Goal: Information Seeking & Learning: Check status

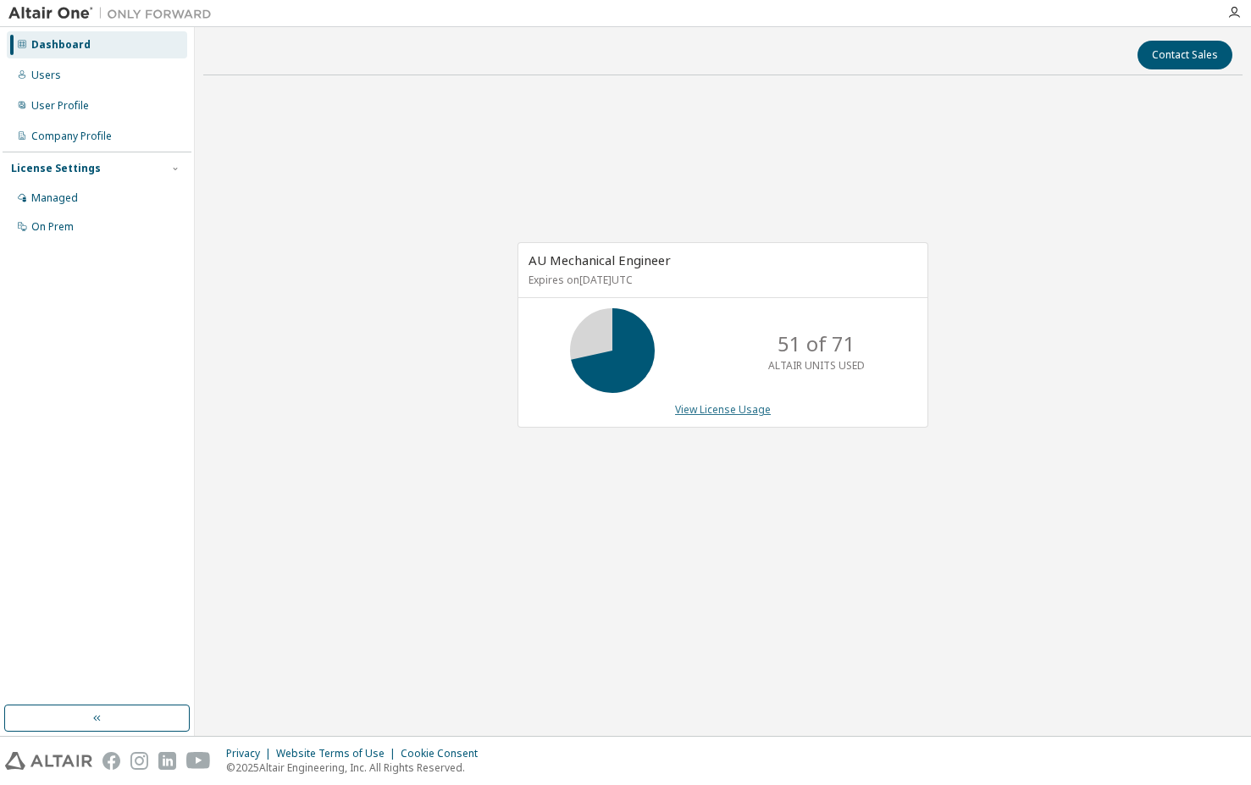
click at [751, 406] on link "View License Usage" at bounding box center [723, 409] width 96 height 14
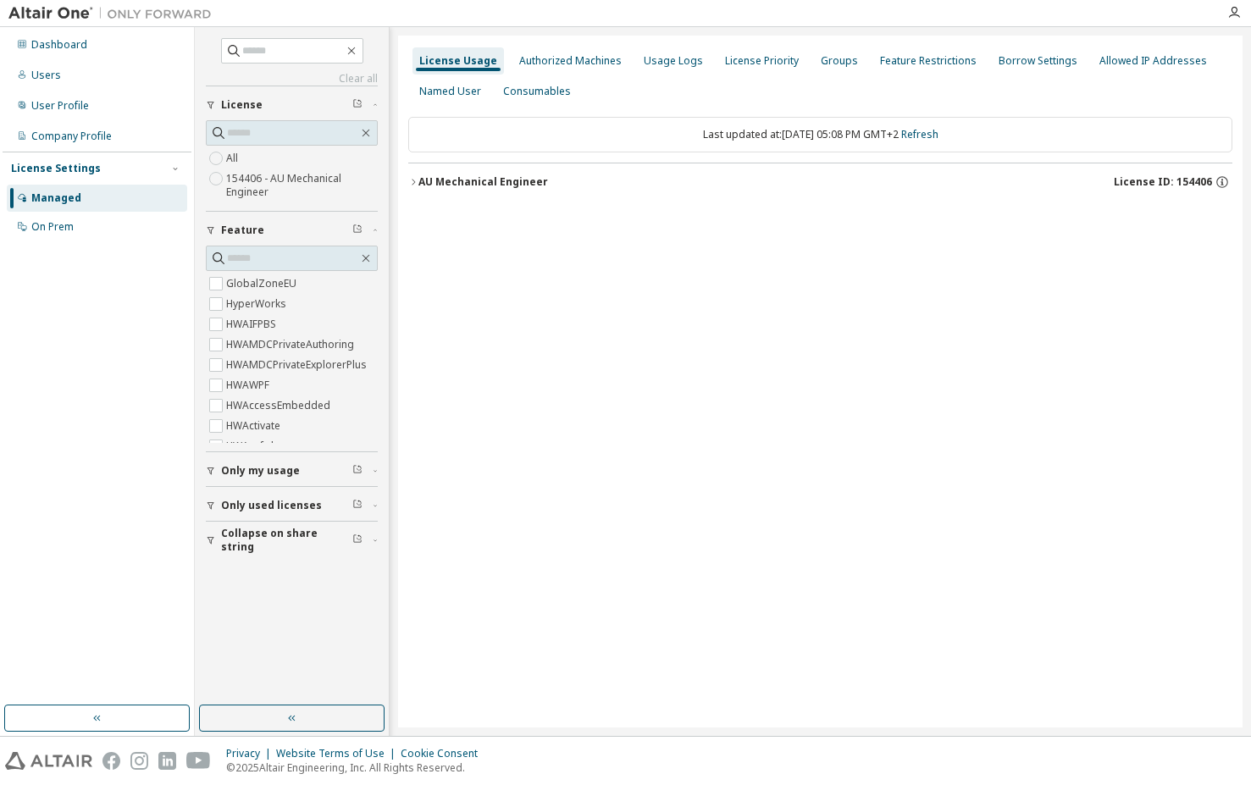
click at [417, 179] on icon "button" at bounding box center [413, 182] width 10 height 10
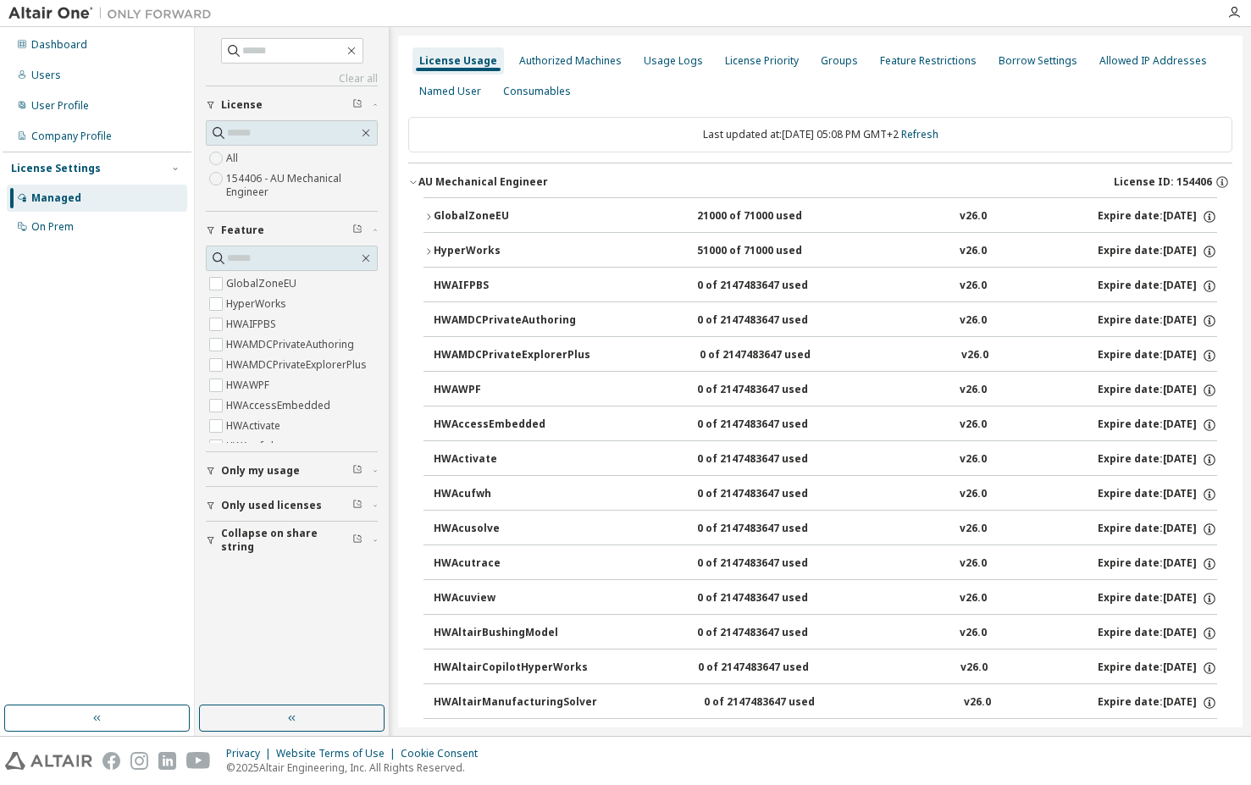
click at [428, 248] on icon "button" at bounding box center [429, 252] width 10 height 10
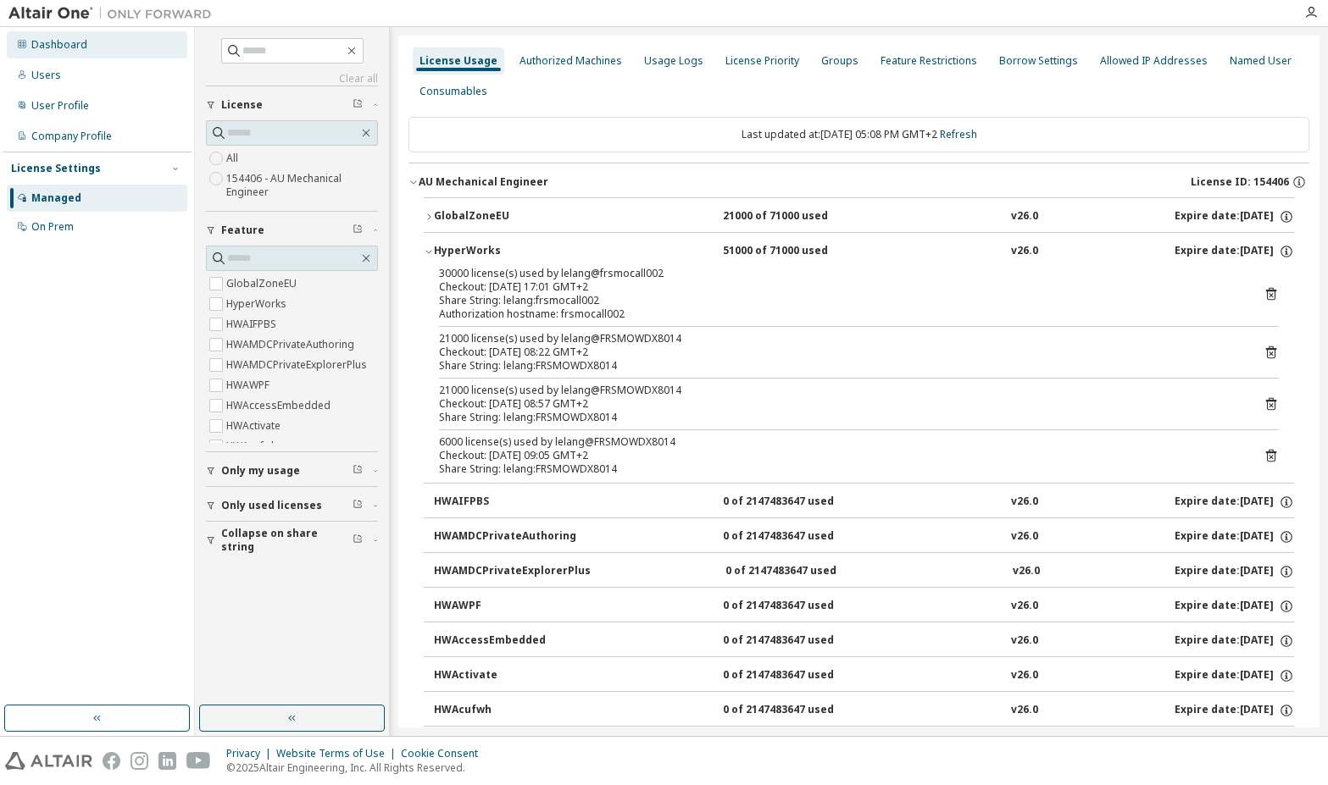
click at [98, 46] on div "Dashboard" at bounding box center [97, 44] width 180 height 27
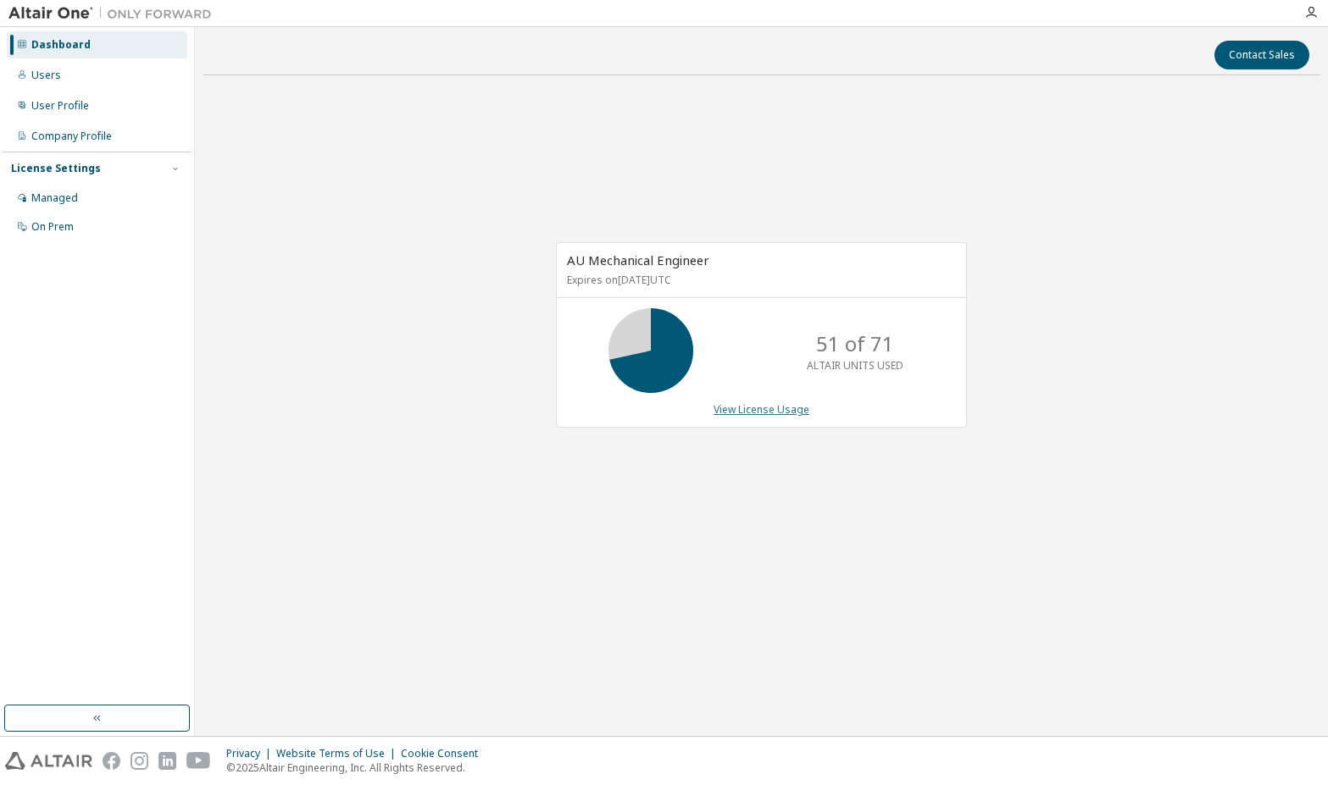
click at [773, 412] on link "View License Usage" at bounding box center [761, 409] width 96 height 14
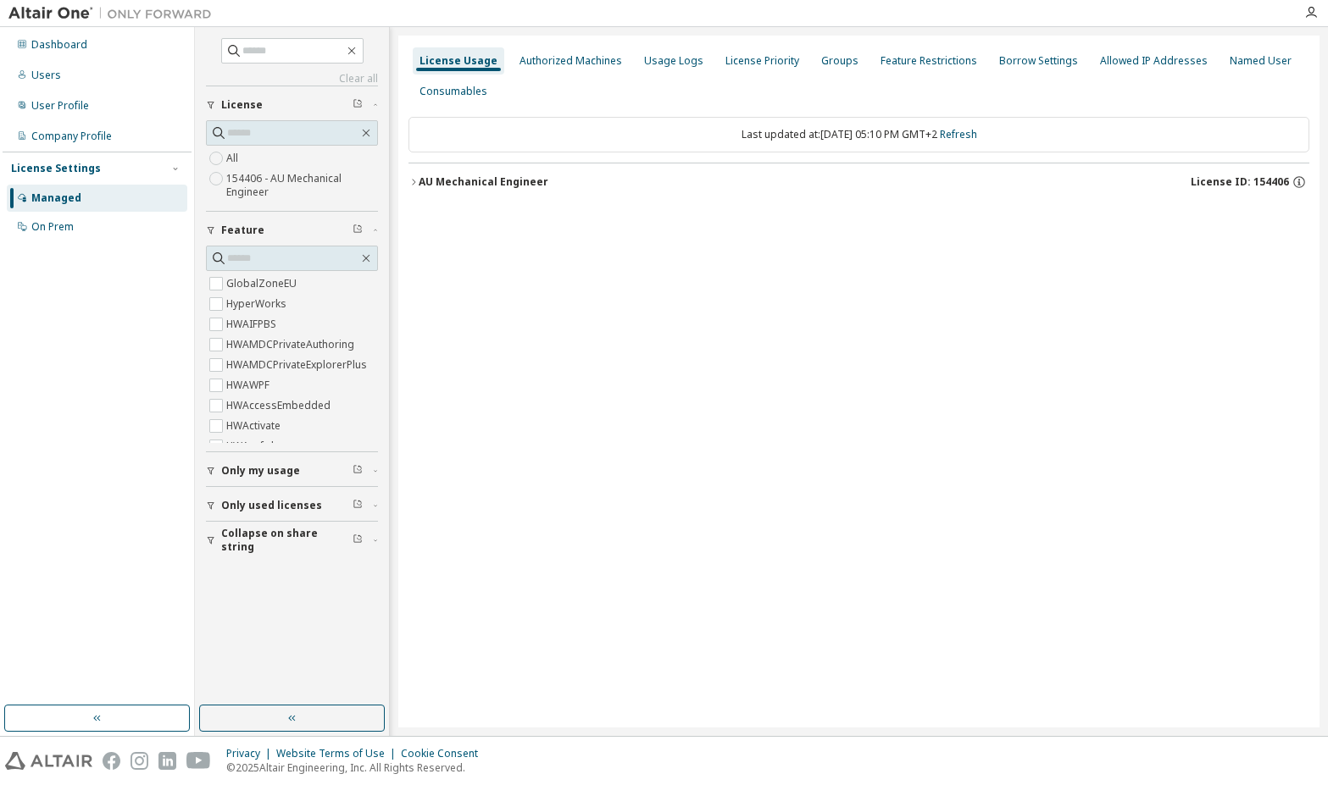
click at [412, 181] on icon "button" at bounding box center [413, 182] width 10 height 10
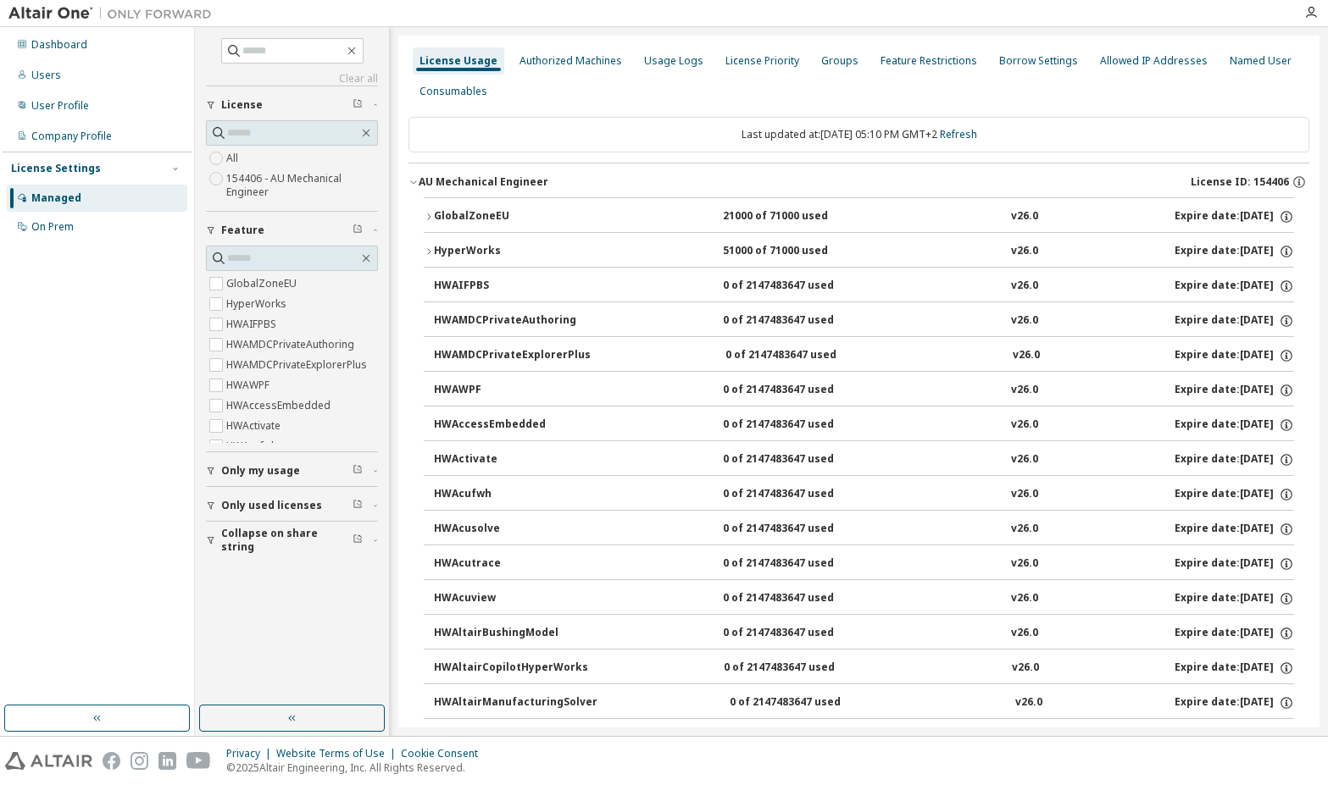
click at [427, 249] on icon "button" at bounding box center [429, 252] width 10 height 10
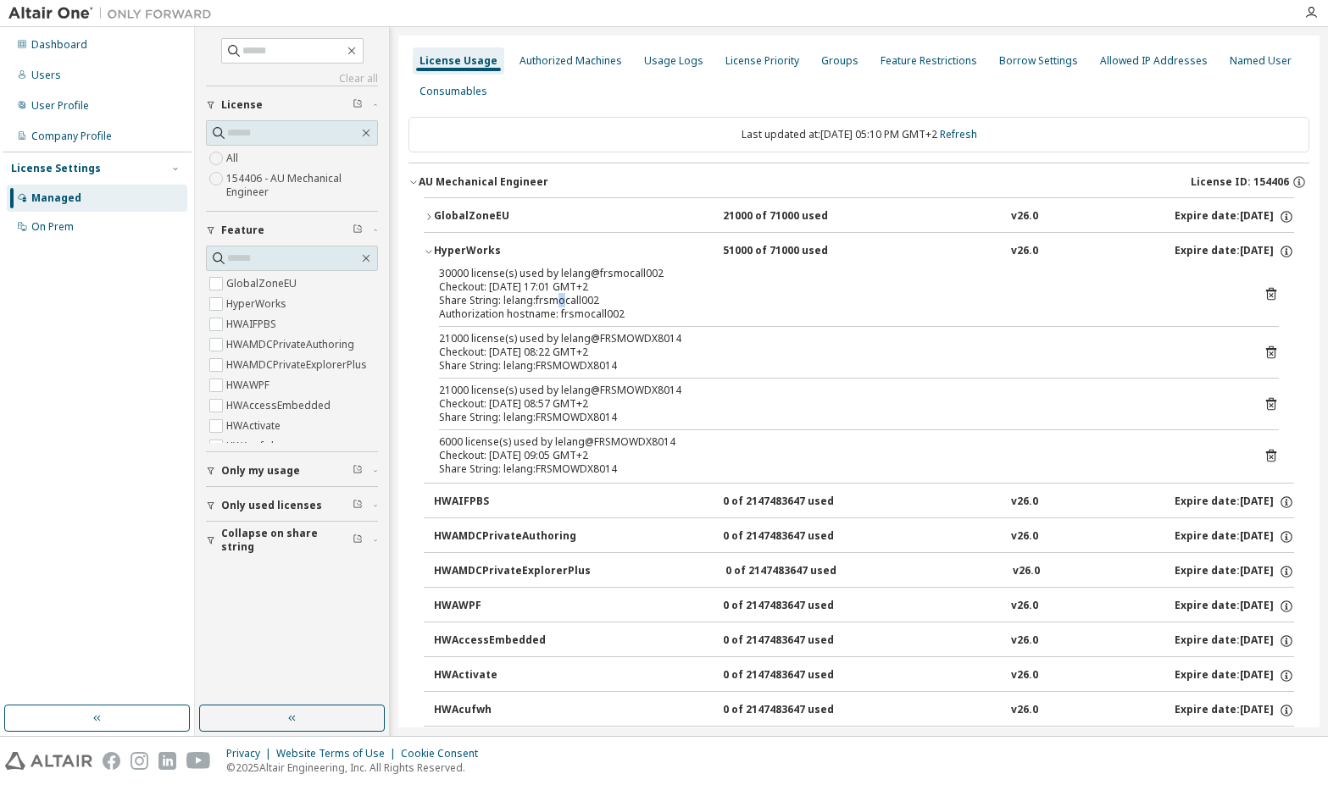
click at [560, 302] on div "Share String: lelang:frsmocall002" at bounding box center [838, 301] width 799 height 14
click at [511, 275] on div "30000 license(s) used by lelang@frsmocall002" at bounding box center [838, 274] width 799 height 14
click at [63, 56] on div "Dashboard" at bounding box center [97, 44] width 180 height 27
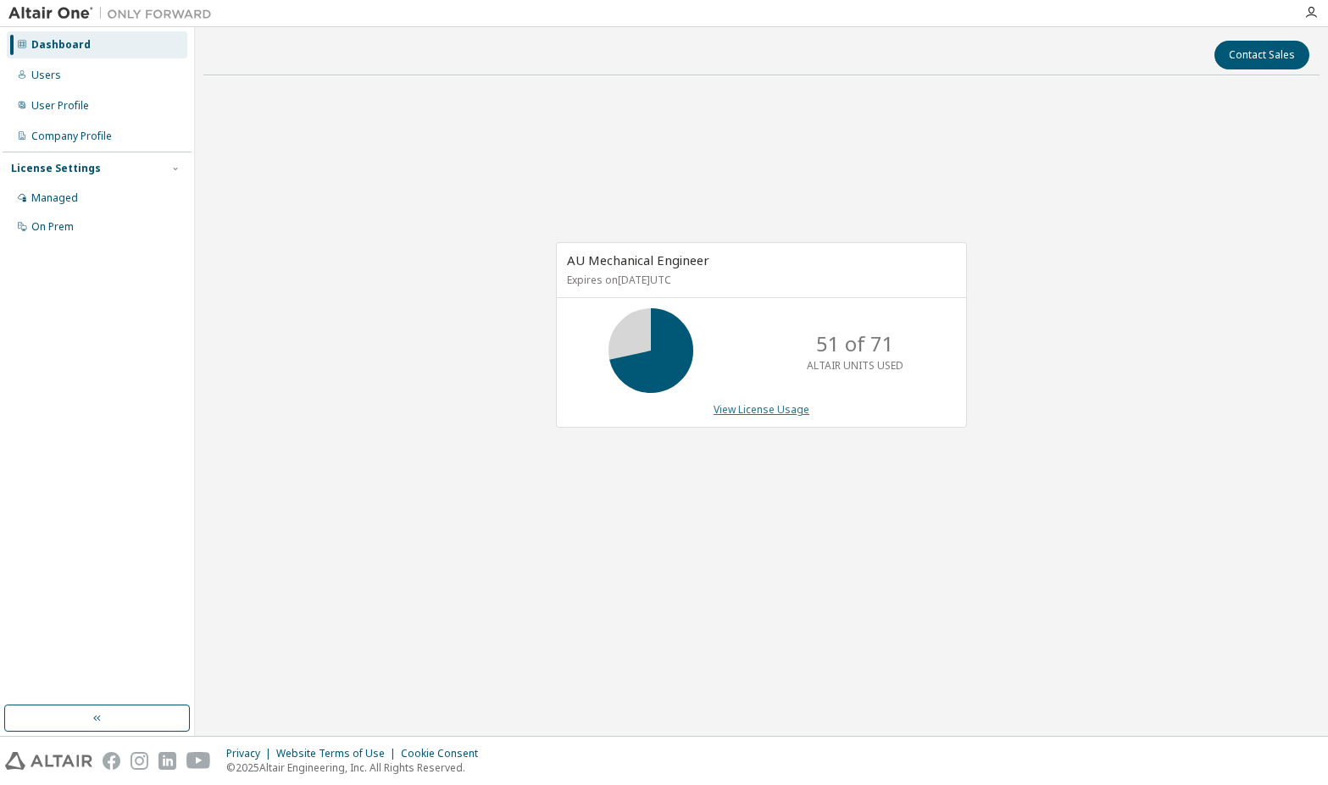
click at [764, 413] on link "View License Usage" at bounding box center [761, 409] width 96 height 14
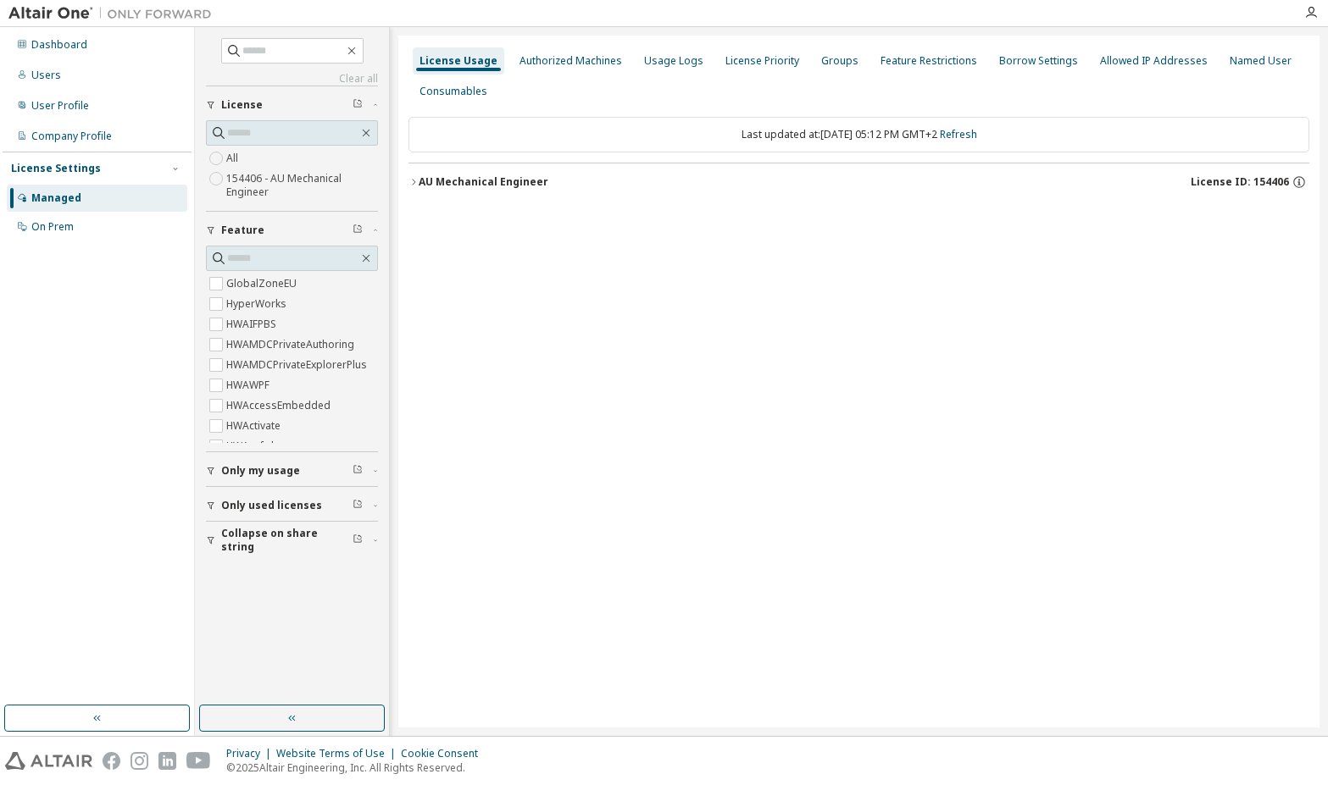
click at [413, 181] on icon "button" at bounding box center [413, 182] width 10 height 10
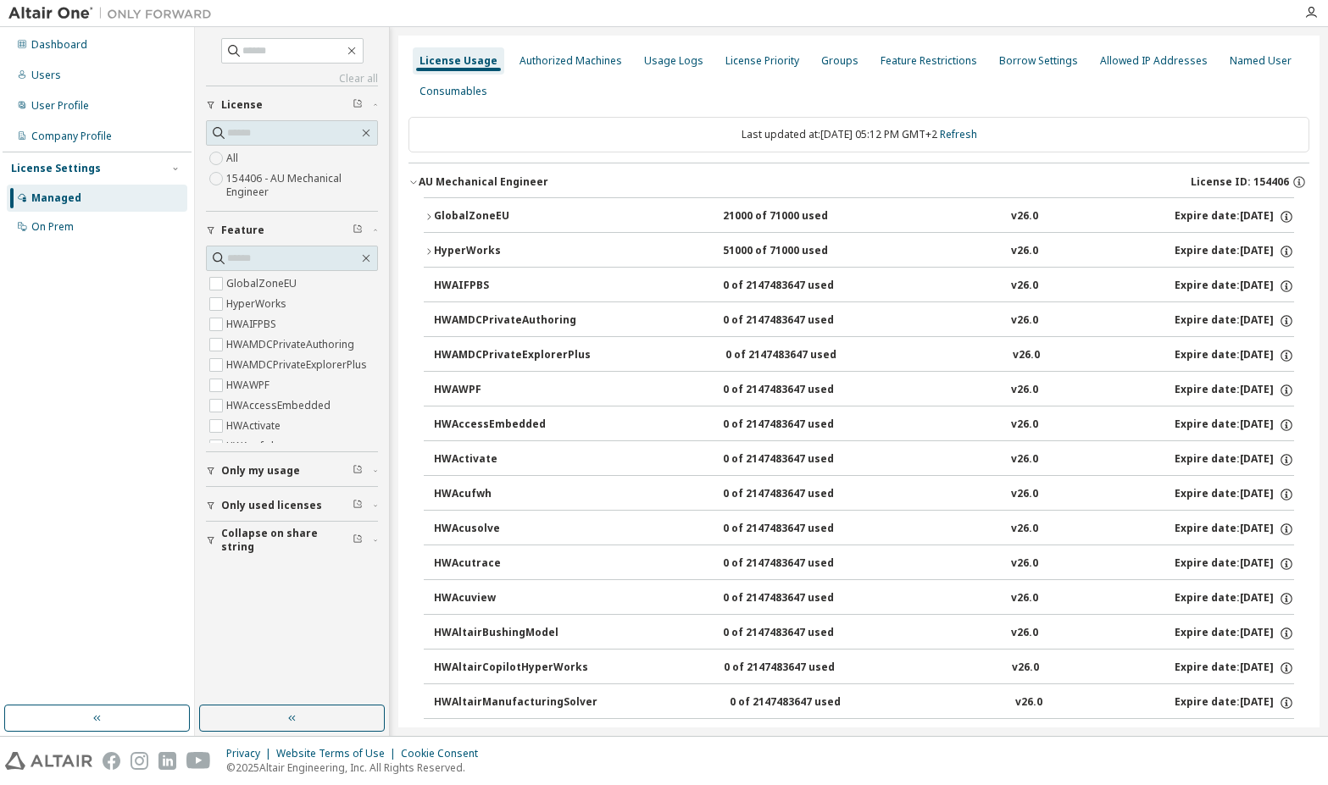
click at [426, 218] on icon "button" at bounding box center [429, 217] width 10 height 10
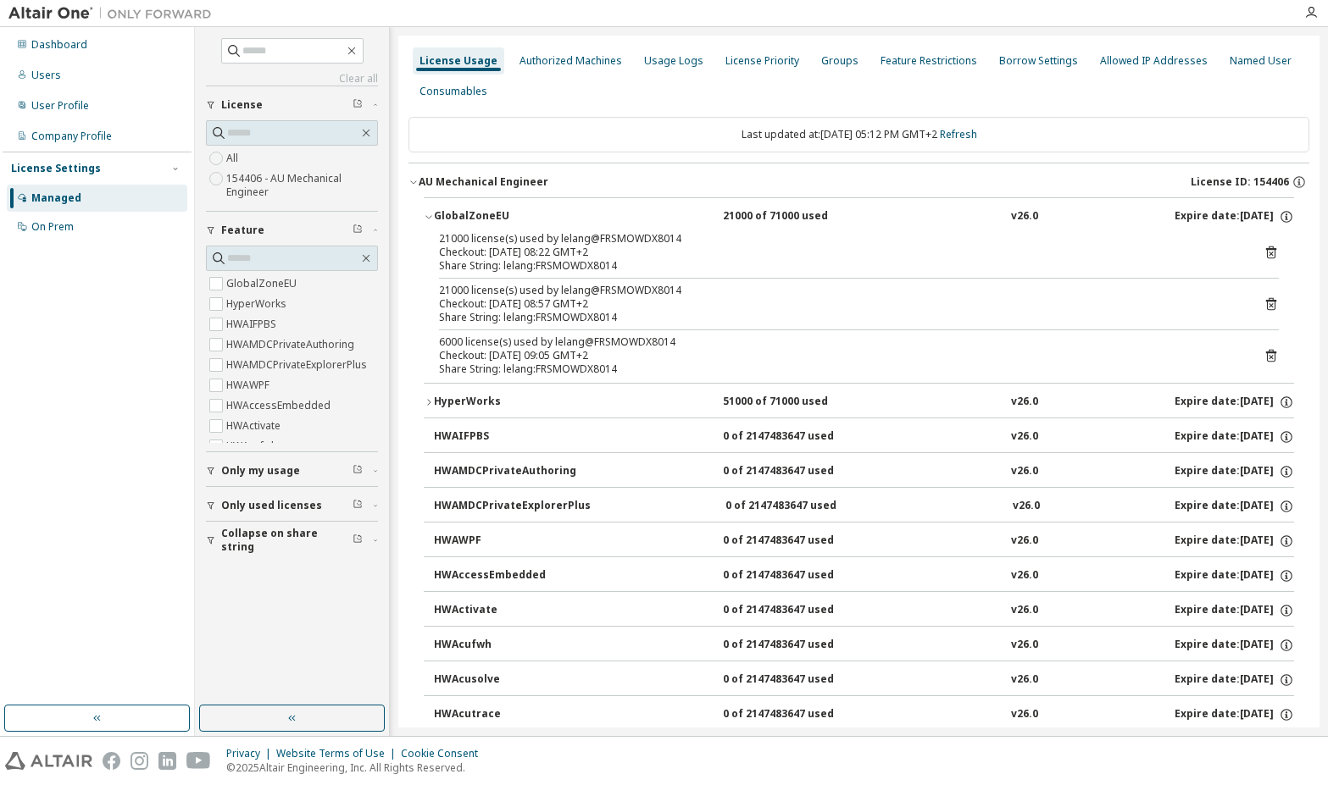
click at [584, 246] on div "Checkout: [DATE] 08:22 GMT+2" at bounding box center [838, 253] width 799 height 14
click at [425, 402] on icon "button" at bounding box center [429, 402] width 10 height 10
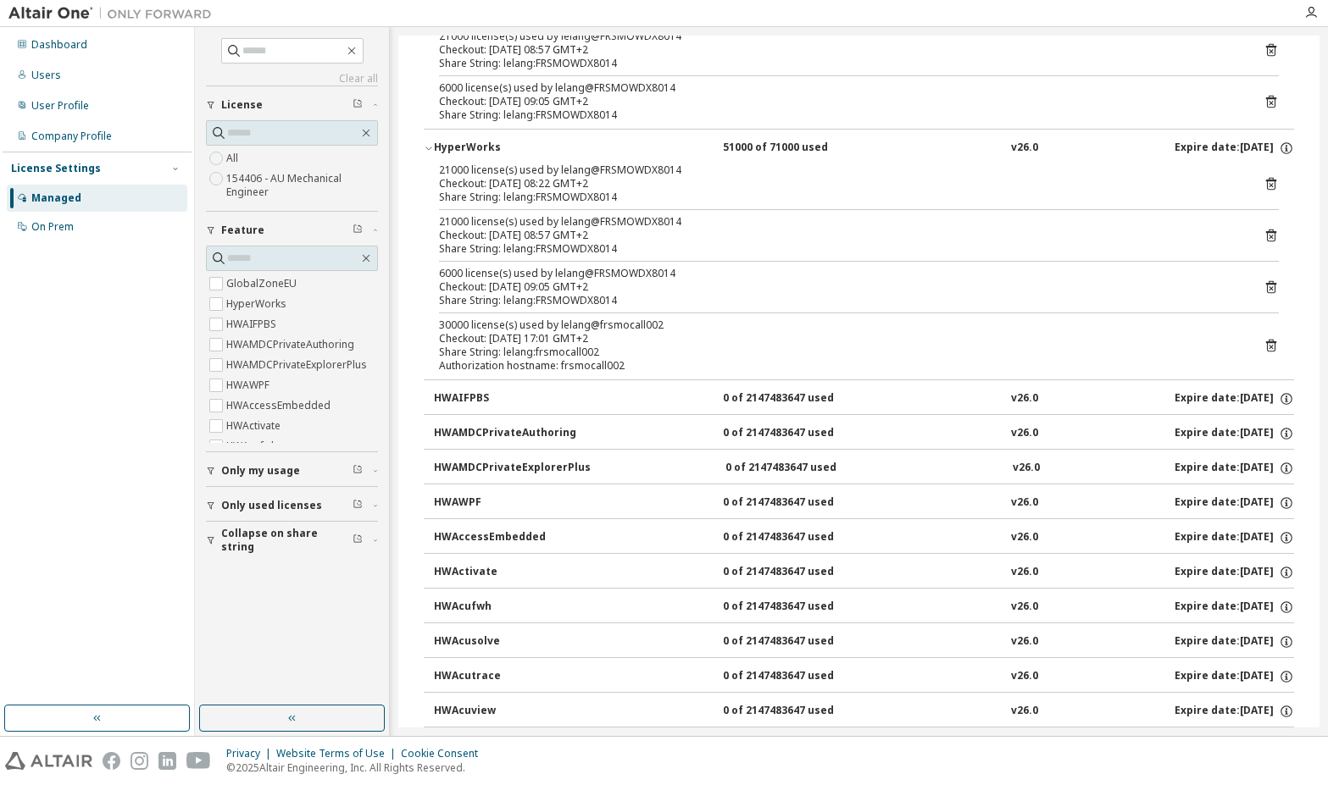
scroll to position [85, 0]
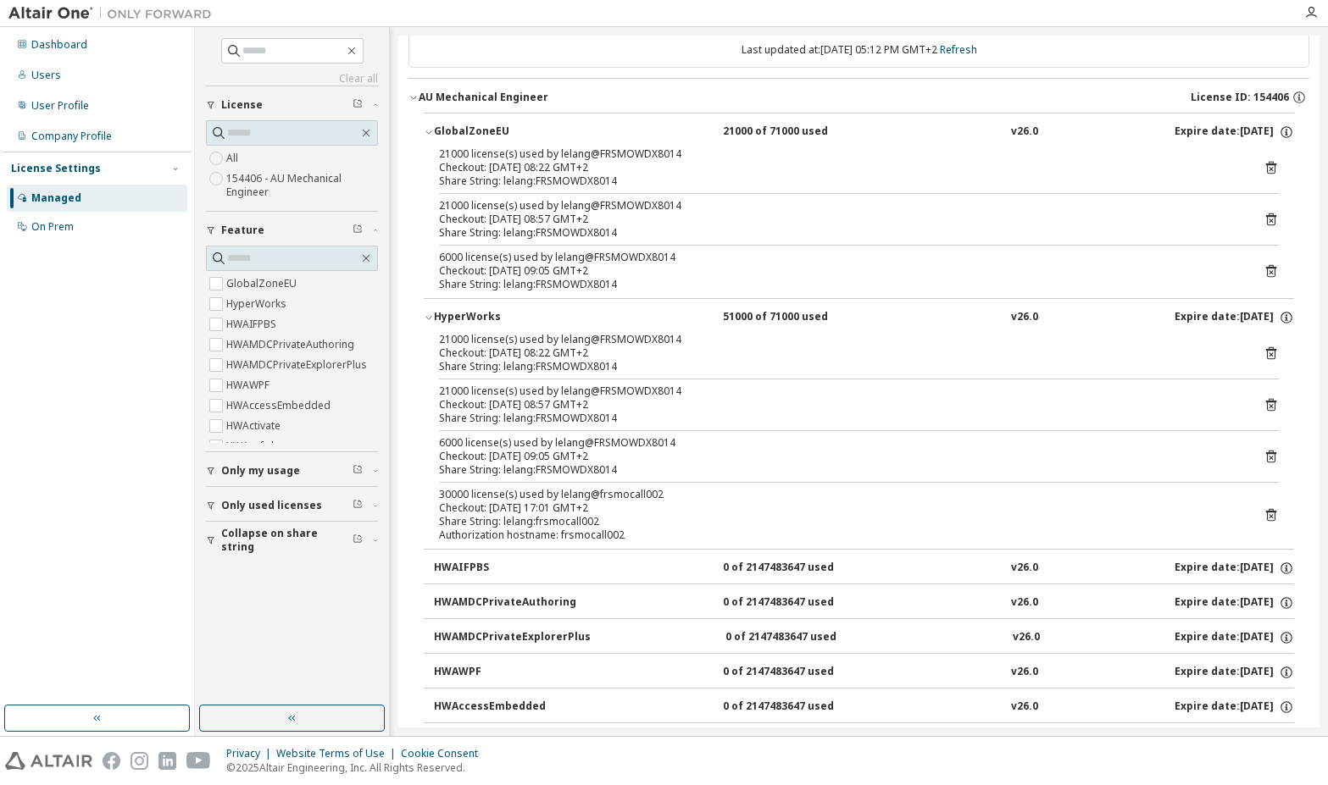
click at [826, 526] on div "Share String: lelang:frsmocall002" at bounding box center [838, 522] width 799 height 14
click at [1251, 516] on icon at bounding box center [1270, 515] width 15 height 15
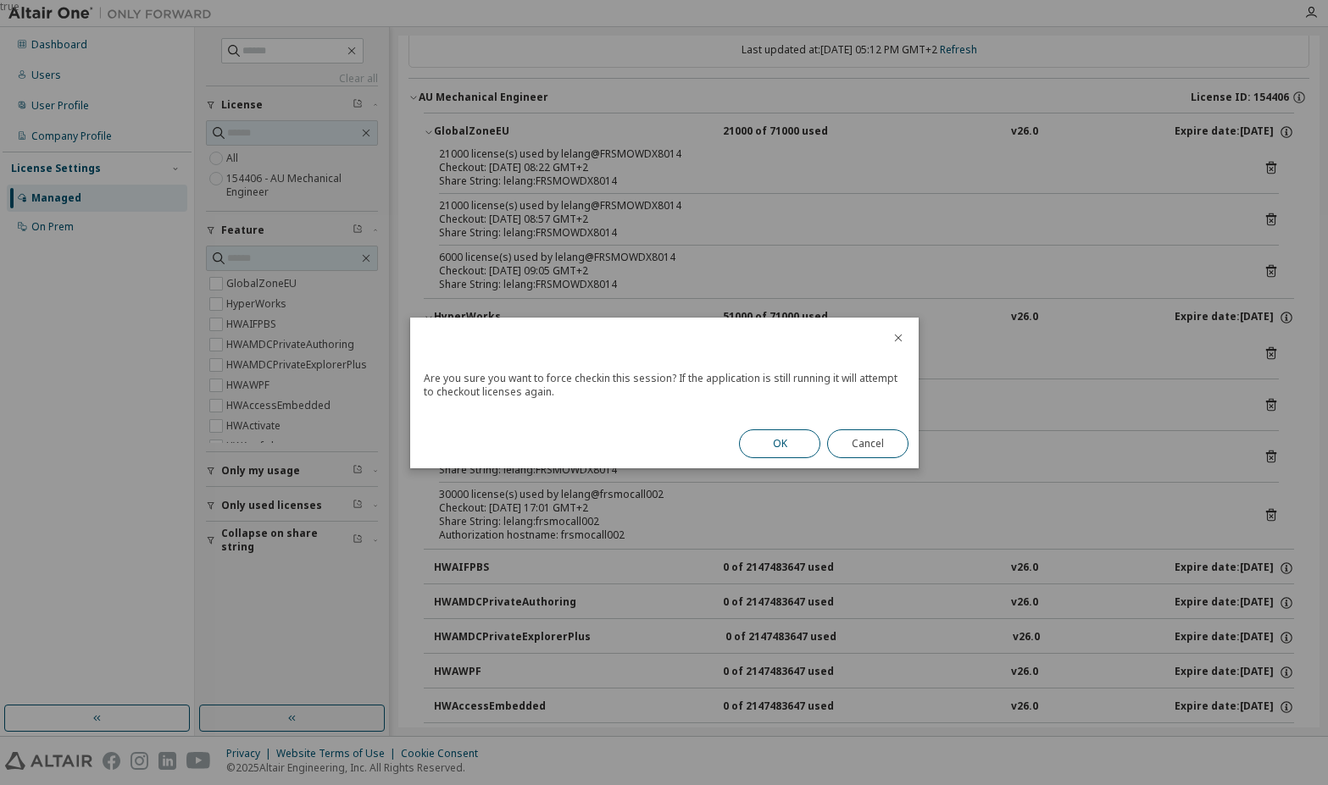
click at [782, 449] on button "OK" at bounding box center [779, 444] width 81 height 29
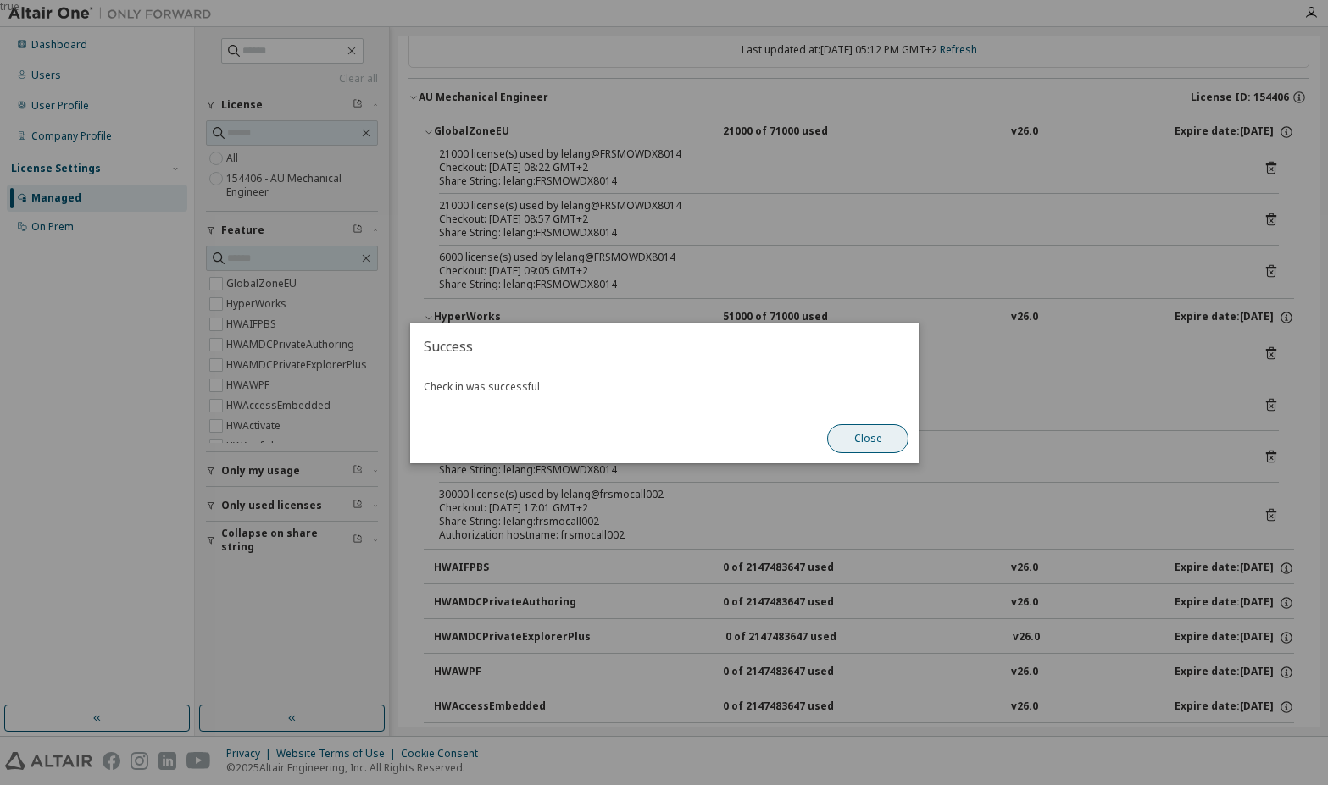
click at [864, 447] on button "Close" at bounding box center [867, 438] width 81 height 29
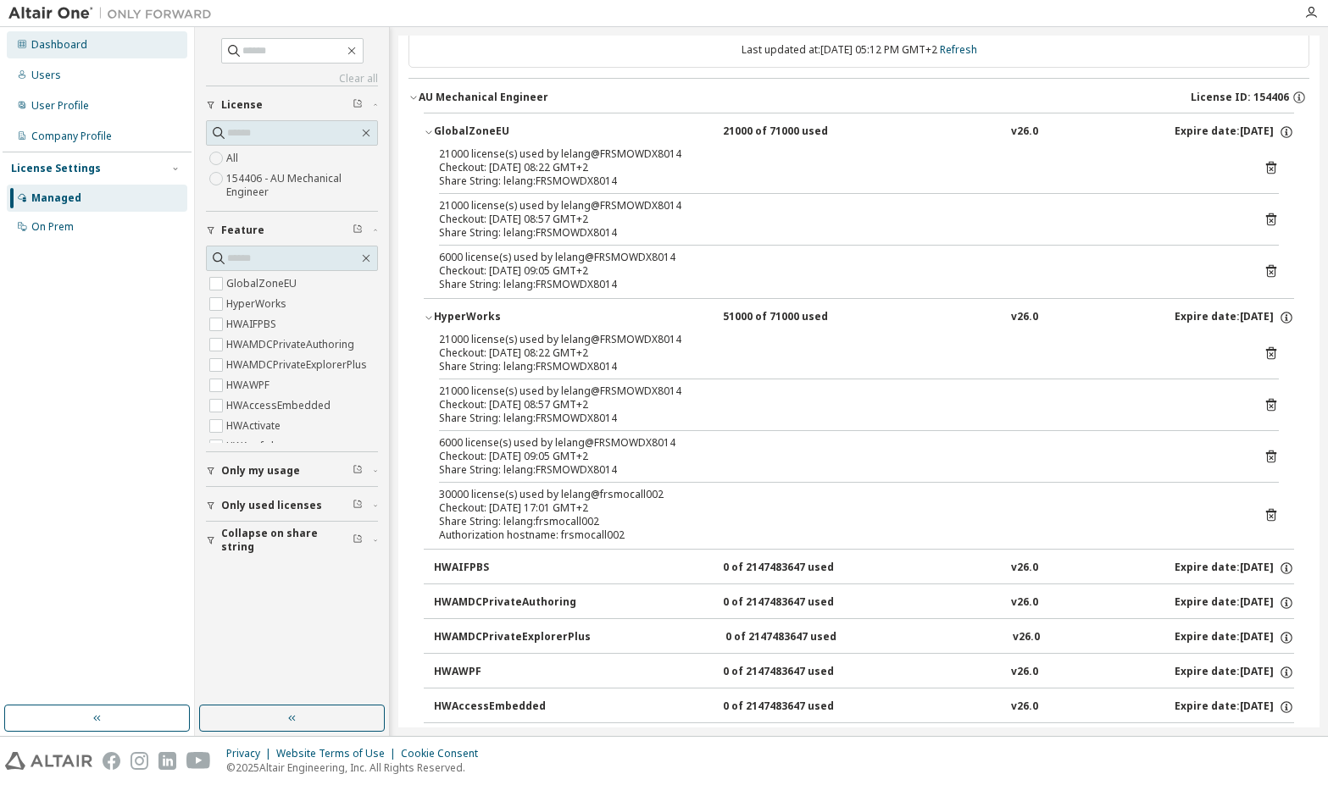
click at [28, 45] on div "Dashboard" at bounding box center [97, 44] width 180 height 27
